Goal: Task Accomplishment & Management: Manage account settings

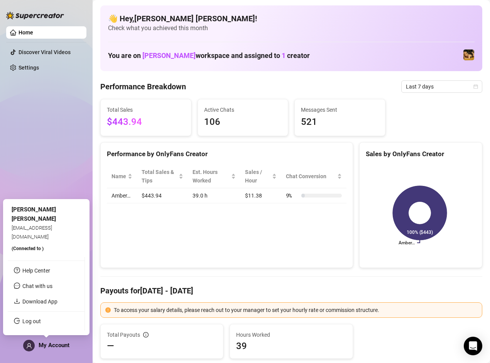
click at [40, 343] on span "My Account" at bounding box center [54, 344] width 31 height 7
click at [41, 319] on link "Log out" at bounding box center [31, 321] width 19 height 6
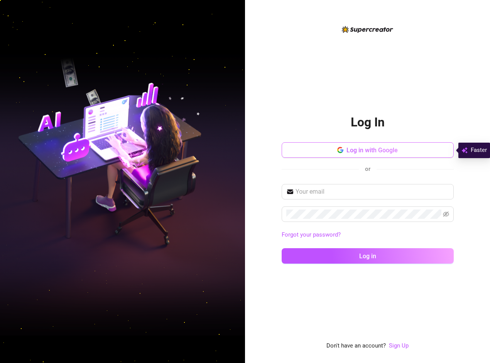
click at [368, 151] on span "Log in with Google" at bounding box center [372, 149] width 51 height 7
